Goal: Use online tool/utility: Use online tool/utility

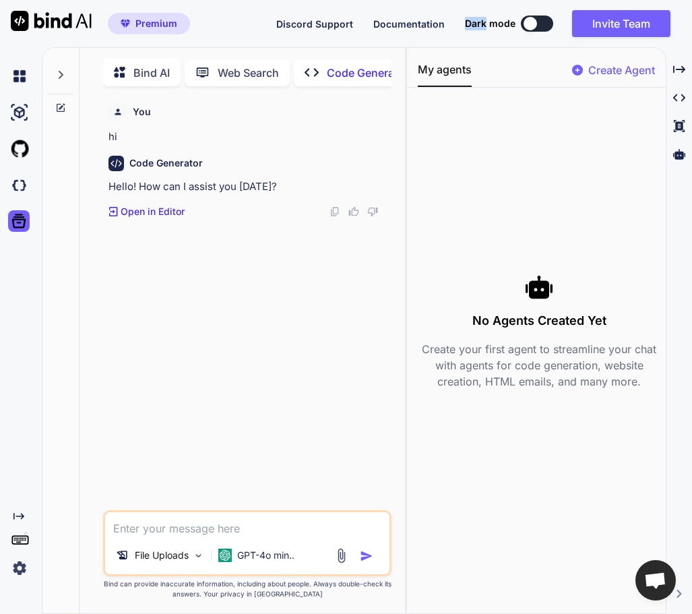
scroll to position [5, 0]
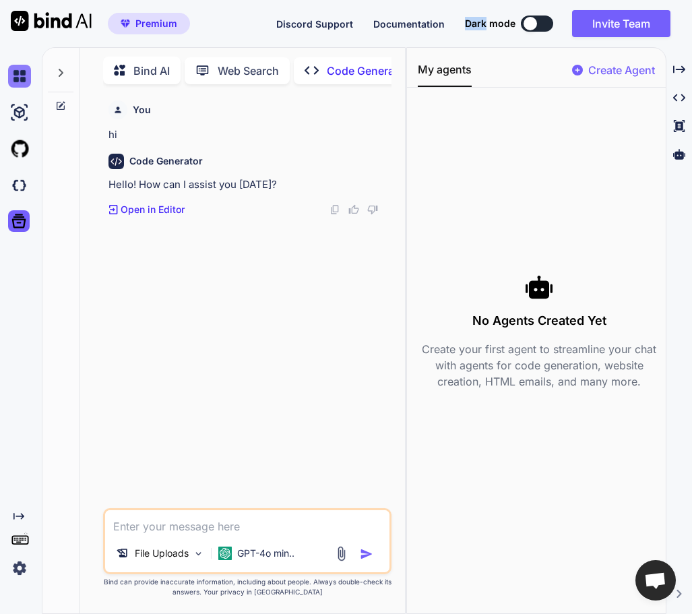
click at [16, 72] on img at bounding box center [19, 76] width 23 height 23
type textarea "x"
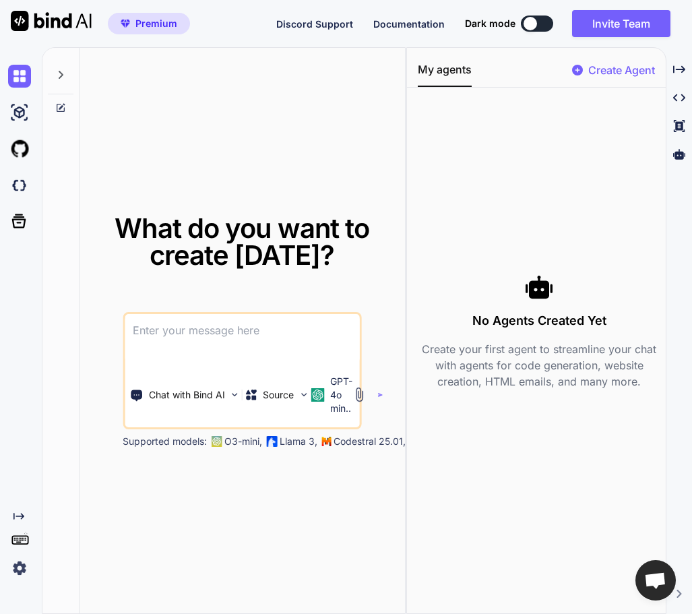
click at [21, 540] on rect at bounding box center [20, 539] width 1 height 1
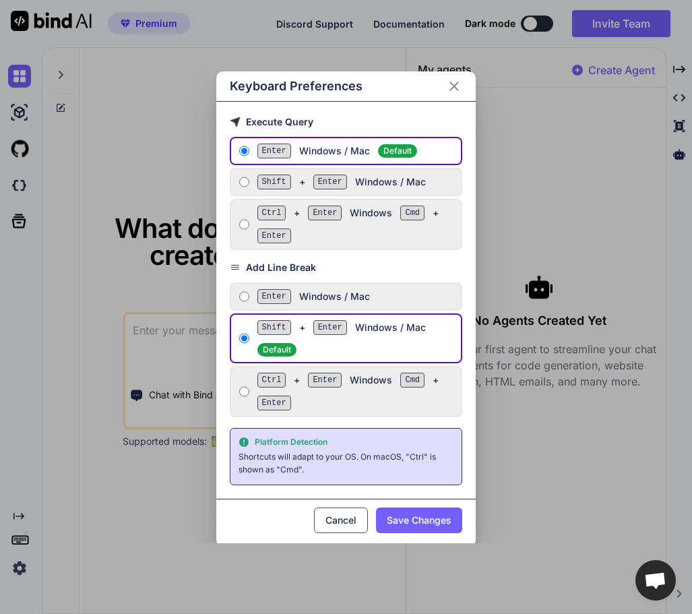
click at [464, 77] on div "Keyboard Preferences" at bounding box center [345, 86] width 259 height 30
click at [453, 84] on icon "Close" at bounding box center [454, 86] width 16 height 16
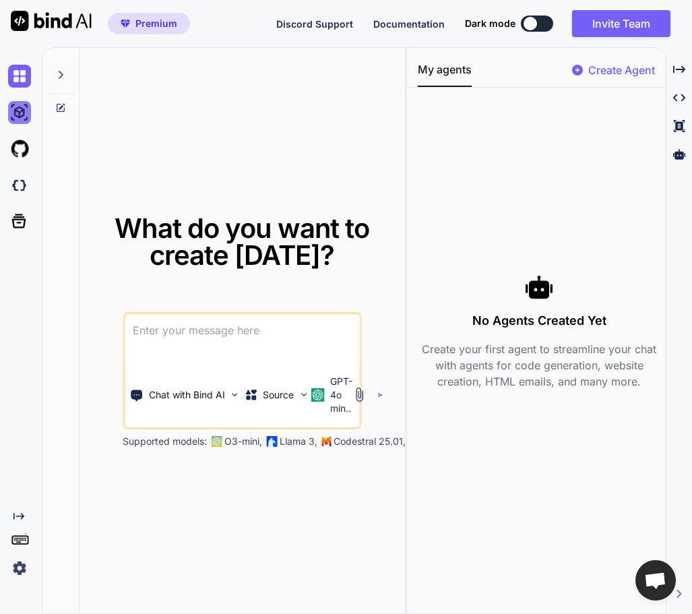
click at [23, 113] on img at bounding box center [19, 112] width 23 height 23
click at [17, 160] on div at bounding box center [22, 149] width 28 height 36
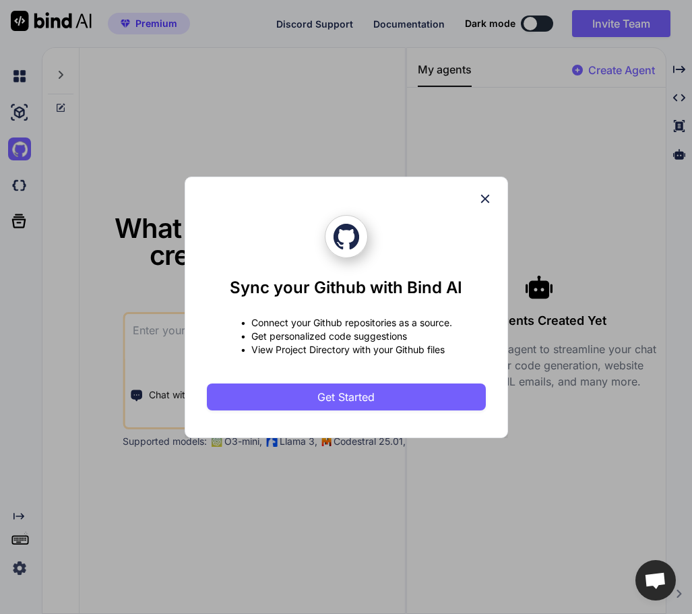
click at [497, 189] on div "Sync your Github with Bind AI • Connect your Github repositories as a source. •…" at bounding box center [346, 307] width 323 height 261
click at [492, 197] on icon at bounding box center [485, 198] width 15 height 15
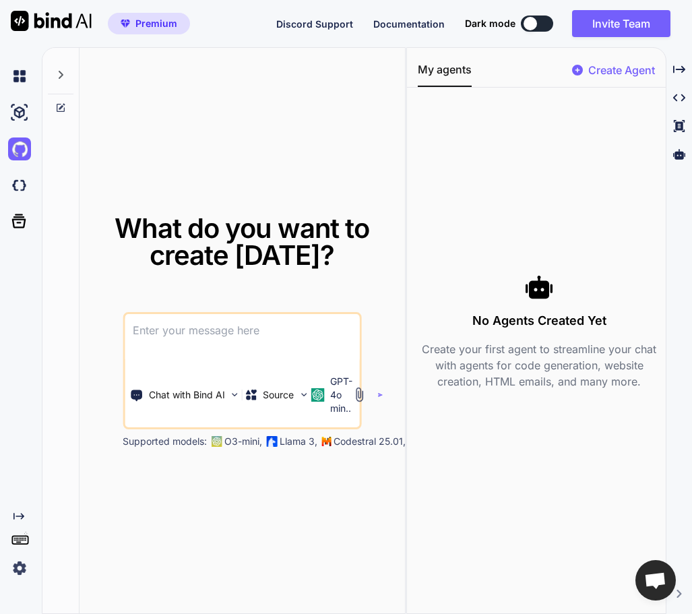
click at [648, 592] on span "Open chat" at bounding box center [655, 580] width 40 height 40
click at [20, 187] on img at bounding box center [19, 185] width 23 height 23
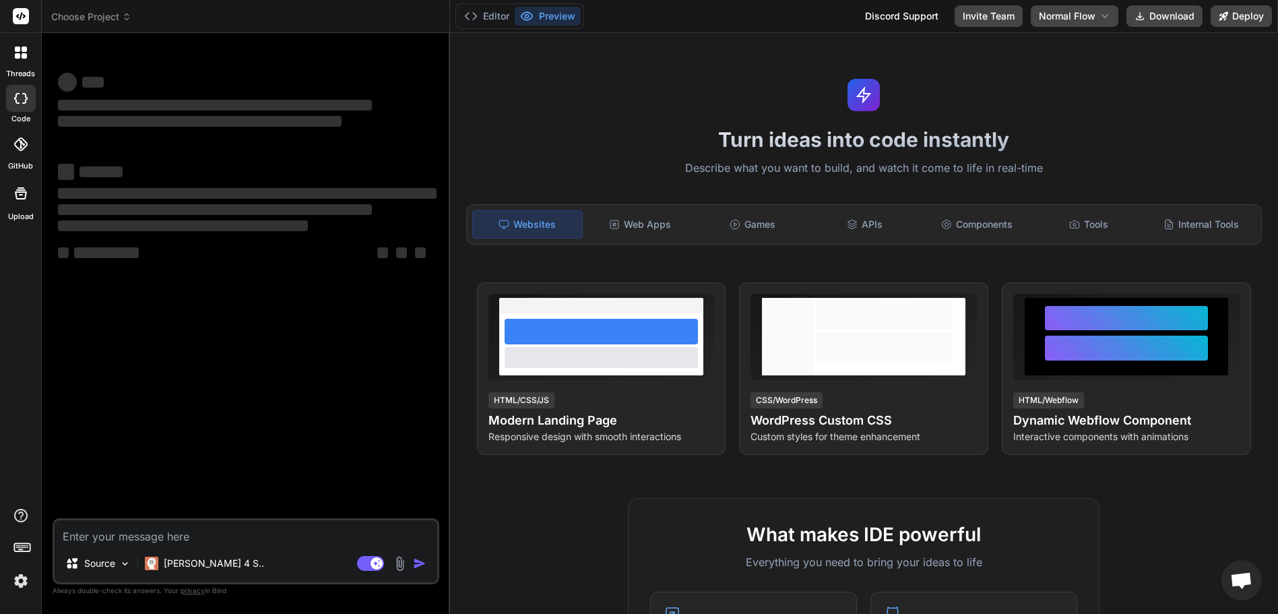
type textarea "x"
